Goal: Transaction & Acquisition: Purchase product/service

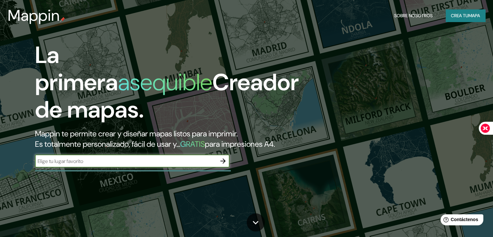
paste input "23GM+8H8 Lurigancho-Chosica"
type input "23GM+8H8 Lurigancho-Chosica"
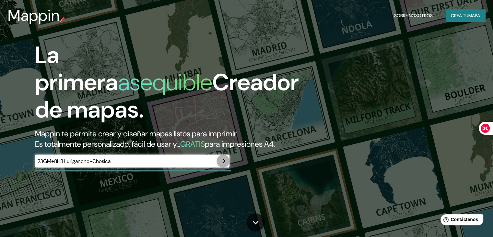
click at [223, 165] on icon "button" at bounding box center [223, 161] width 8 height 8
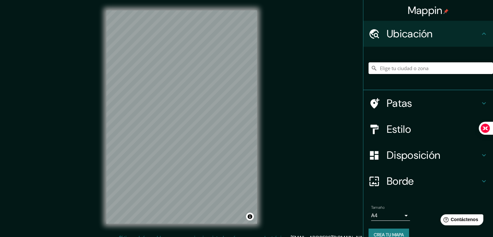
click at [402, 72] on input "Elige tu ciudad o zona" at bounding box center [431, 68] width 125 height 12
paste input "23GM+8H8 Lurigancho-Chosica"
click at [433, 73] on input "Calle Chosica, Lima, Provincia de Lima, Perú" at bounding box center [431, 68] width 125 height 12
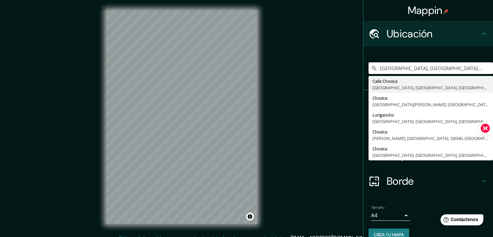
type input "Calle Chosica, Lima, Provincia de Lima, Perú"
click at [434, 68] on input "Calle Chosica, Lima, Provincia de Lima, Perú" at bounding box center [431, 68] width 125 height 12
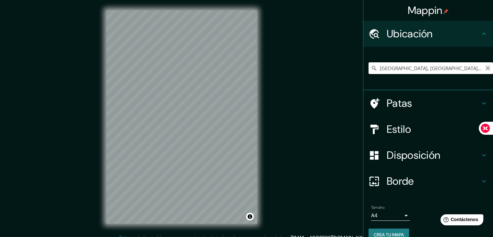
click at [486, 68] on icon "Claro" at bounding box center [488, 68] width 5 height 5
paste input "23GM+8H8 Lurigancho-Chosica"
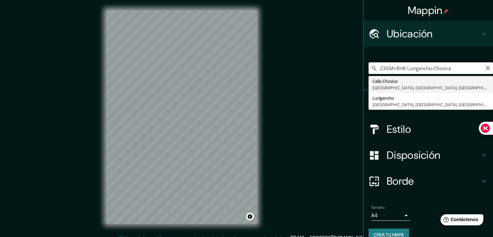
click at [450, 70] on input "23GM+8H8 Lurigancho-Chosica" at bounding box center [431, 68] width 125 height 12
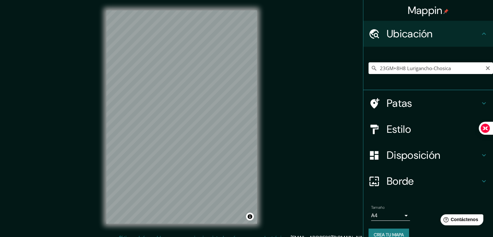
click at [328, 84] on div "Mappin Ubicación 23GM+8H8 Lurigancho-Chosica Calle Chosica Lima, Provincia de L…" at bounding box center [246, 122] width 493 height 244
click at [371, 70] on icon at bounding box center [374, 68] width 6 height 6
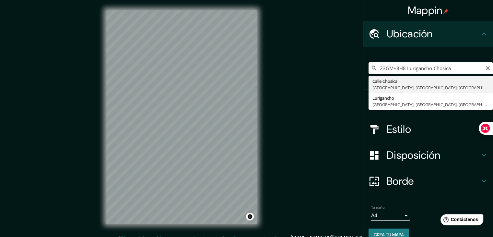
click at [448, 67] on input "23GM+8H8 Lurigancho-Chosica" at bounding box center [431, 68] width 125 height 12
drag, startPoint x: 400, startPoint y: 68, endPoint x: 375, endPoint y: 69, distance: 24.7
click at [375, 69] on input "23GM+8H8 Lurigancho-Chosicaç" at bounding box center [431, 68] width 125 height 12
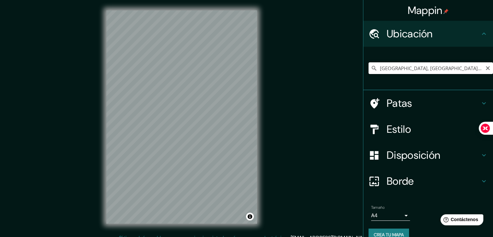
click at [387, 69] on input "Calle Chosica, Lima, Provincia de Lima, Perú" at bounding box center [431, 68] width 125 height 12
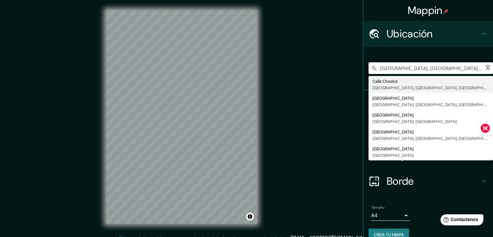
paste input "23GM+8H8"
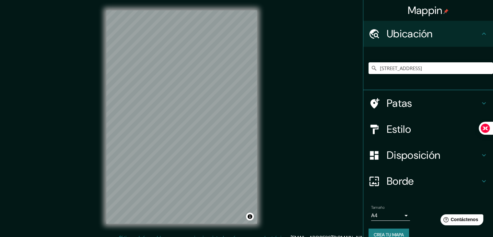
click at [342, 95] on div "Mappin Ubicación Calle 23GM+8H8 Chosica, Lima, Provincia de Lima, Perú Celle Li…" at bounding box center [246, 122] width 493 height 244
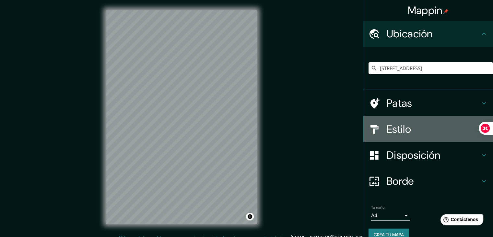
click at [421, 127] on h4 "Estilo" at bounding box center [433, 129] width 93 height 13
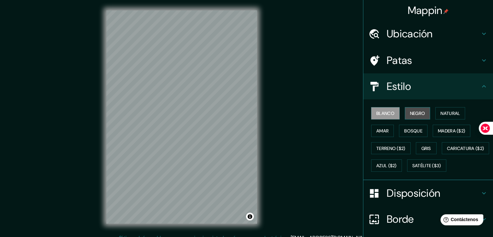
click at [411, 114] on font "Negro" at bounding box center [417, 113] width 15 height 6
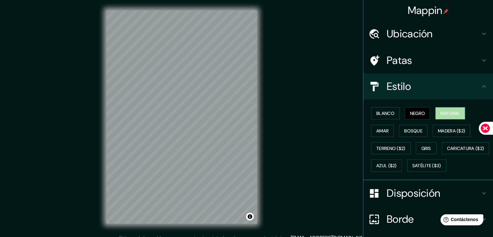
click at [438, 117] on button "Natural" at bounding box center [451, 113] width 30 height 12
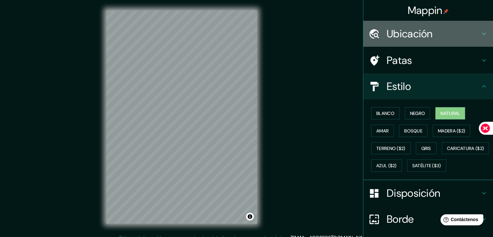
click at [445, 31] on h4 "Ubicación" at bounding box center [433, 33] width 93 height 13
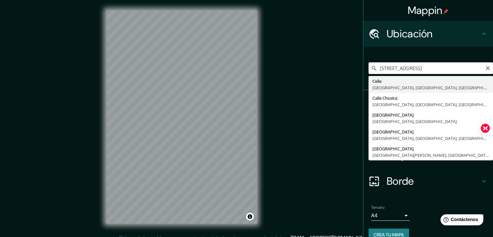
drag, startPoint x: 412, startPoint y: 68, endPoint x: 348, endPoint y: 71, distance: 63.3
click at [348, 71] on div "Mappin Ubicación Calle 23GM+8H8 Chosica, Lima, Provincia de Lima, Perú Celle Li…" at bounding box center [246, 122] width 493 height 244
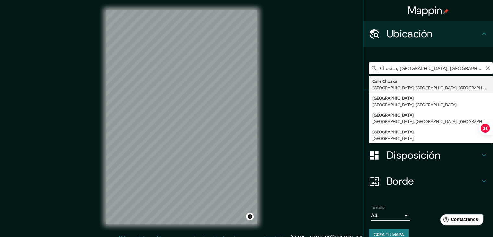
click at [470, 70] on input "Chosica, Lima, Provincia de Lima, Perú" at bounding box center [431, 68] width 125 height 12
paste input "23GM+8H8"
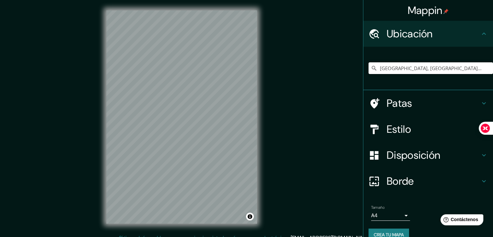
drag, startPoint x: 474, startPoint y: 70, endPoint x: 425, endPoint y: 75, distance: 49.3
click at [425, 75] on div "Calle Chosica, Lima, Provincia de Lima, Perú Calle Chosica Lima, Provincia de L…" at bounding box center [431, 68] width 125 height 32
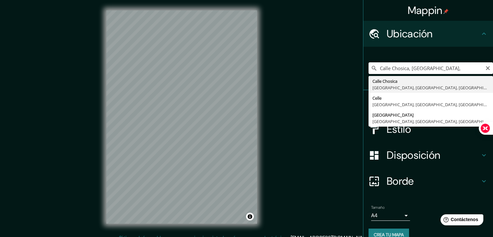
click at [385, 68] on input "Calle Chosica, Lima," at bounding box center [431, 68] width 125 height 12
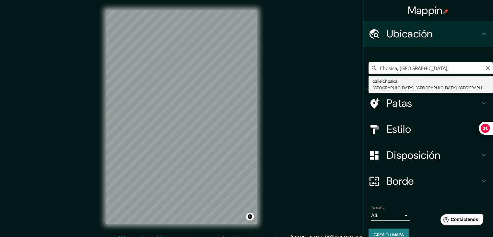
click at [413, 71] on input "Chosica, Lima," at bounding box center [431, 68] width 125 height 12
paste input "23GM+8H8"
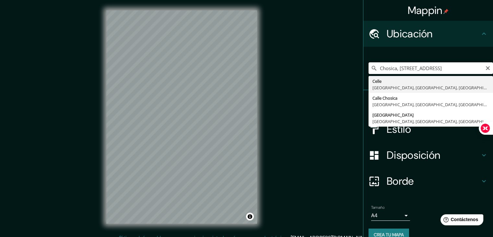
type input "Celle, Lima, Provincia de Lima, Perú"
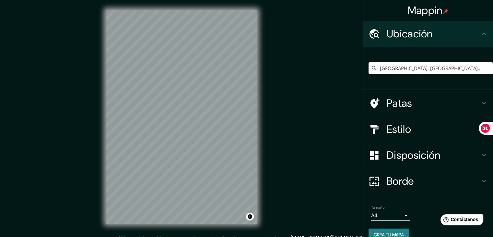
drag, startPoint x: 459, startPoint y: 68, endPoint x: 354, endPoint y: 68, distance: 104.8
click at [354, 68] on div "Mappin Ubicación Celle, Lima, Provincia de Lima, Perú Celle Lima, Provincia de …" at bounding box center [246, 122] width 493 height 244
paste input "23GM+8H8"
click at [484, 68] on div "Avenida Chosica, Lima, Provincia de Lima, Perú Avenida Chosica Lima, Provincia …" at bounding box center [431, 68] width 125 height 12
type input "Avenida Chosica, Lima, Provincia de Lima, Perú"
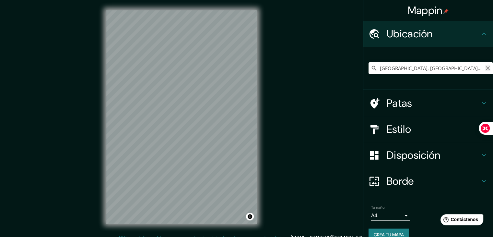
click at [486, 68] on icon "Claro" at bounding box center [488, 68] width 4 height 4
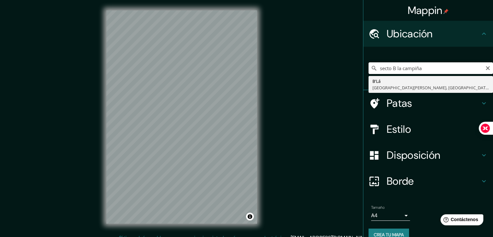
type input "secto B la campiña"
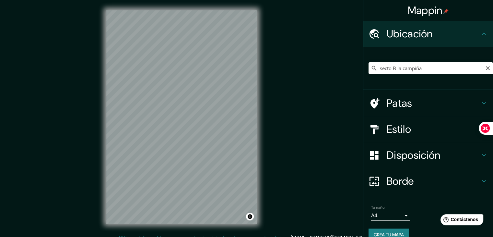
click at [308, 86] on div "Mappin Ubicación secto B la campiña B'Lá Distrito de Bảo Lâm, Lâm Đồng, Vietnam…" at bounding box center [246, 122] width 493 height 244
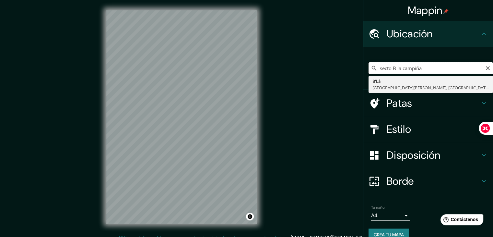
click at [394, 66] on input "secto B la campiña" at bounding box center [431, 68] width 125 height 12
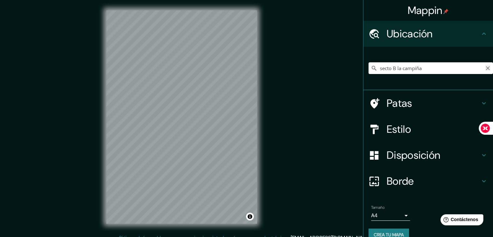
click at [486, 67] on icon "Claro" at bounding box center [488, 68] width 4 height 4
click at [399, 71] on input "Elige tu ciudad o zona" at bounding box center [431, 68] width 125 height 12
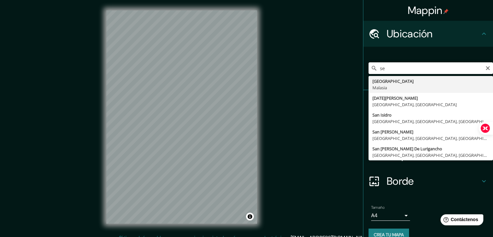
type input "s"
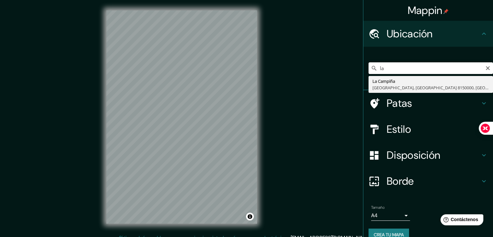
type input "l"
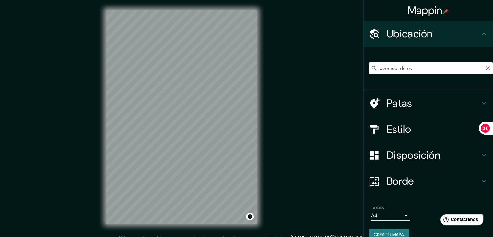
click at [366, 48] on div "avenida. do es Calle Jader Barbalho Água Boa, Belém - Pará, 66843-650, Brasil A…" at bounding box center [429, 68] width 130 height 43
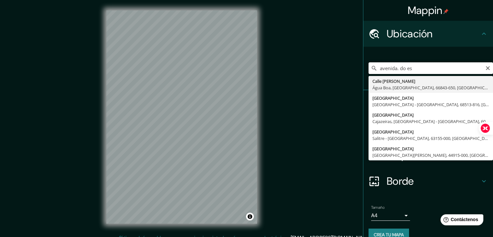
click at [410, 67] on input "avenida. do es" at bounding box center [431, 68] width 125 height 12
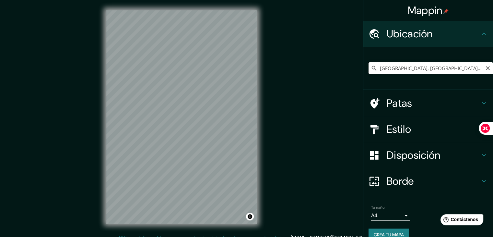
click at [412, 67] on input "Avenida Chosica, Lima, Provincia de Lima, Perú" at bounding box center [431, 68] width 125 height 12
click at [406, 70] on input "Avenida Lima, Lima, Provincia de Lima, Perú" at bounding box center [431, 68] width 125 height 12
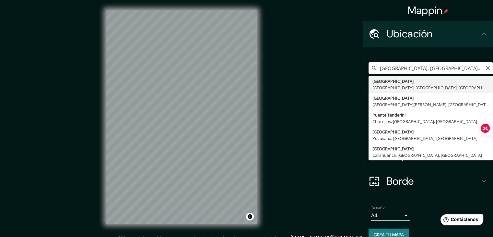
drag, startPoint x: 475, startPoint y: 70, endPoint x: 393, endPoint y: 65, distance: 82.2
click at [393, 65] on input "Avenida Lima, Lima, Provincia de Lima, Perú" at bounding box center [431, 68] width 125 height 12
type input "Avenida. do Estado, chosica"
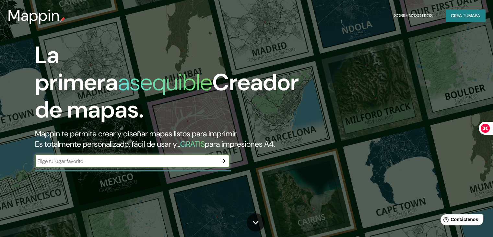
click at [188, 165] on input "text" at bounding box center [126, 160] width 182 height 7
type input "23GM+8H8 Lurigancho-Chosica"
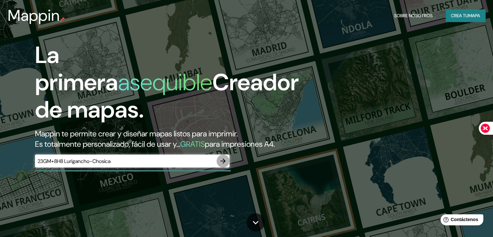
click at [224, 165] on icon "button" at bounding box center [223, 161] width 8 height 8
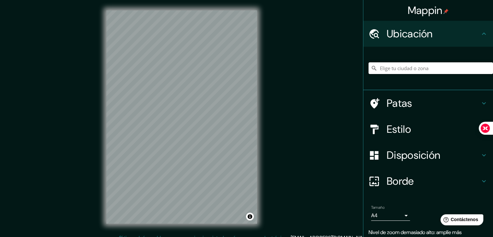
click at [386, 68] on input "Elige tu ciudad o zona" at bounding box center [431, 68] width 125 height 12
paste input "23GM+8H8"
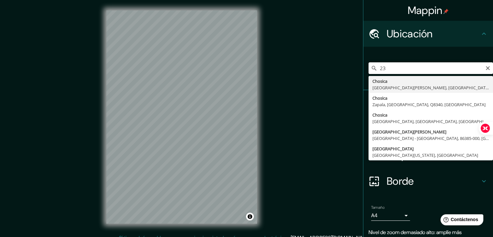
type input "2"
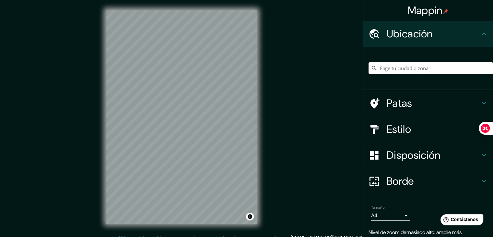
paste input "Mz.I Lt.3 Casa [PERSON_NAME] sector B"
click at [349, 108] on div "Mappin Ubicación Mz.I Lt.3 Casa [PERSON_NAME][GEOGRAPHIC_DATA] sector B [GEOGRA…" at bounding box center [246, 122] width 493 height 244
click at [371, 70] on icon at bounding box center [374, 68] width 6 height 6
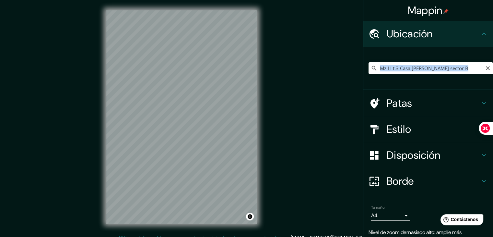
click at [371, 70] on icon at bounding box center [374, 68] width 6 height 6
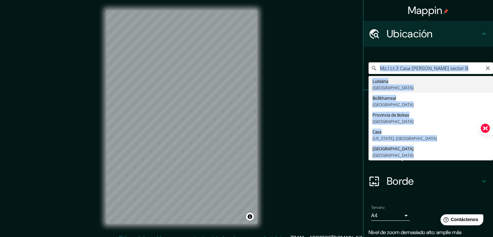
click at [369, 68] on input "Mz.I Lt.3 Casa [PERSON_NAME] sector B" at bounding box center [431, 68] width 125 height 12
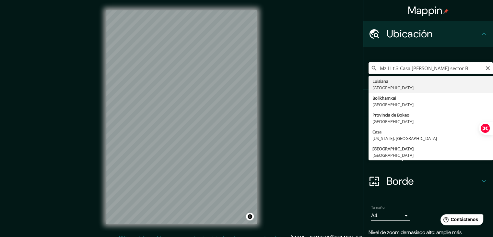
click at [369, 68] on input "Mz.I Lt.3 Casa [PERSON_NAME] sector B" at bounding box center [431, 68] width 125 height 12
type input "[GEOGRAPHIC_DATA], [GEOGRAPHIC_DATA]"
